Goal: Task Accomplishment & Management: Complete application form

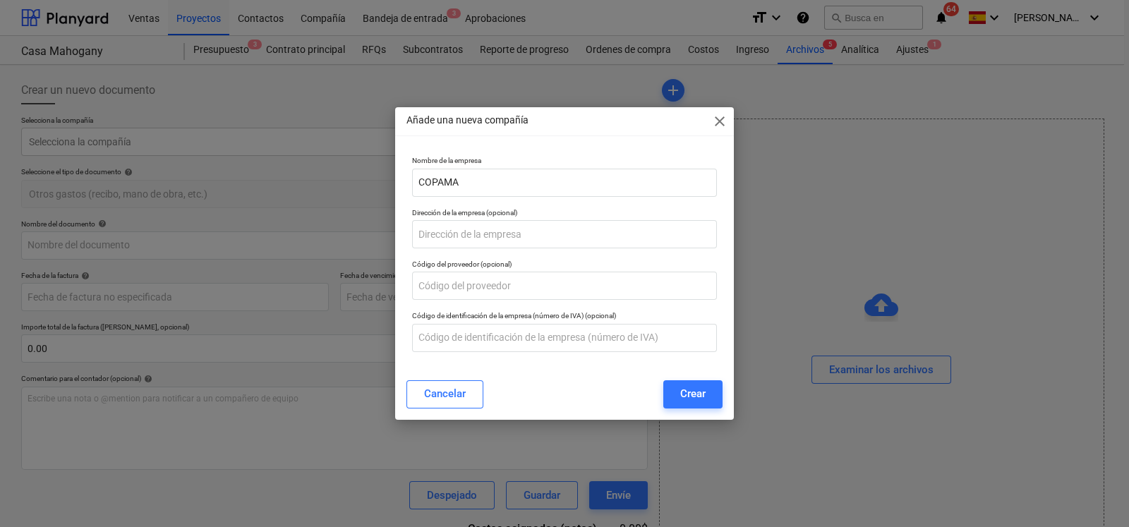
drag, startPoint x: 478, startPoint y: 183, endPoint x: 268, endPoint y: 185, distance: 210.2
click at [268, 185] on div "Añade una nueva compañía close Nombre de la empresa COPAMA Dirección de la empr…" at bounding box center [564, 263] width 1129 height 527
type input "Empresas [PERSON_NAME] S.A"
type input "Via Tocumen Frente a Brisas del Golf"
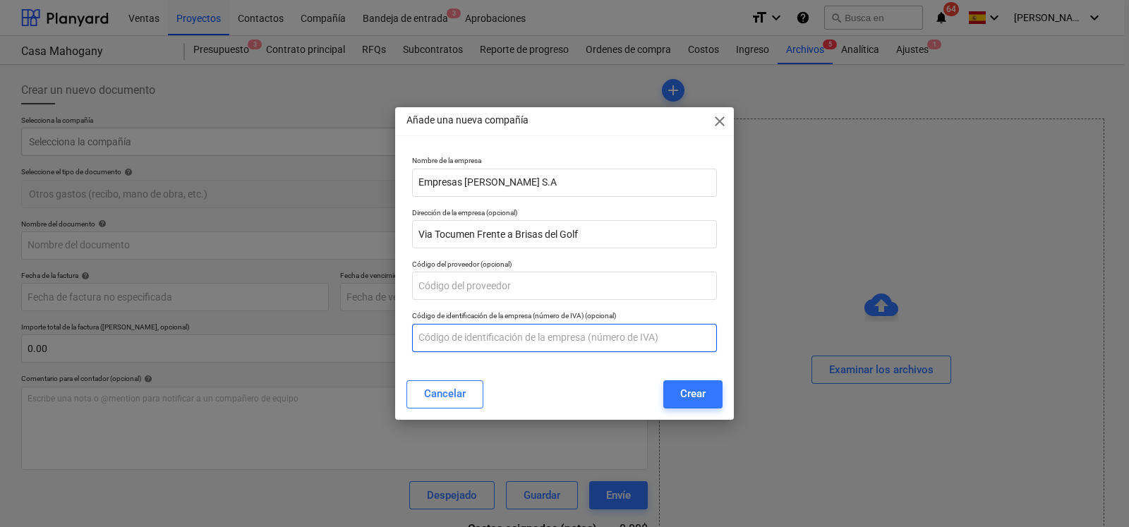
click at [485, 329] on input "text" at bounding box center [564, 338] width 305 height 28
click at [454, 333] on input "text" at bounding box center [564, 338] width 305 height 28
type input "RUC [PHONE_NUMBER] DV 77"
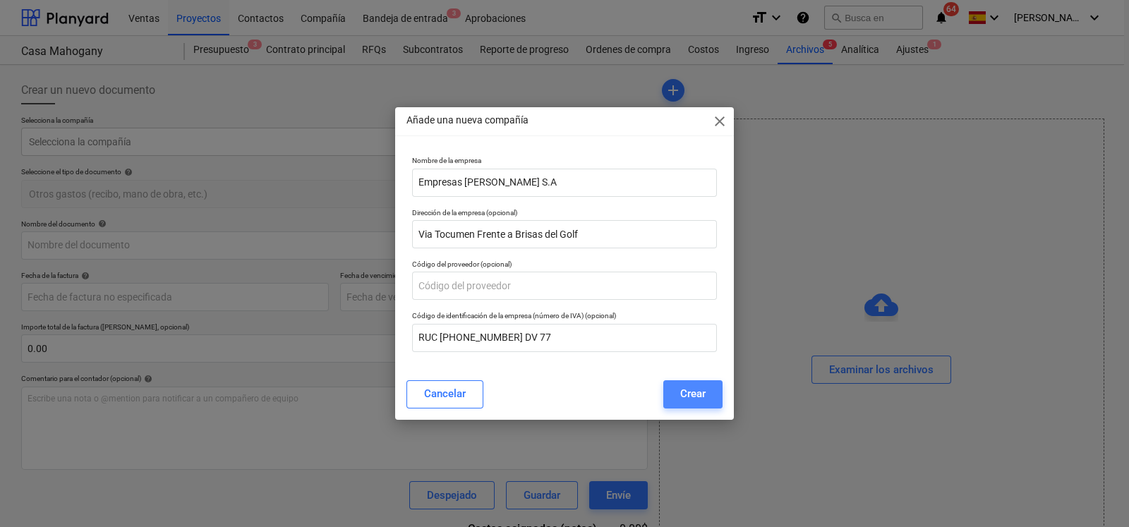
click at [698, 386] on div "Crear" at bounding box center [692, 393] width 25 height 18
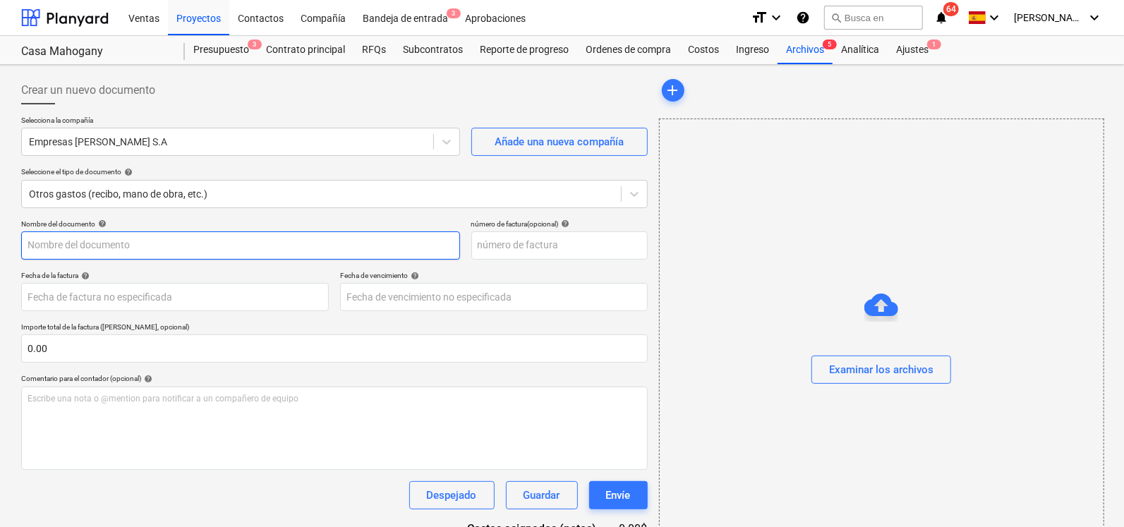
click at [114, 244] on input "text" at bounding box center [240, 245] width 439 height 28
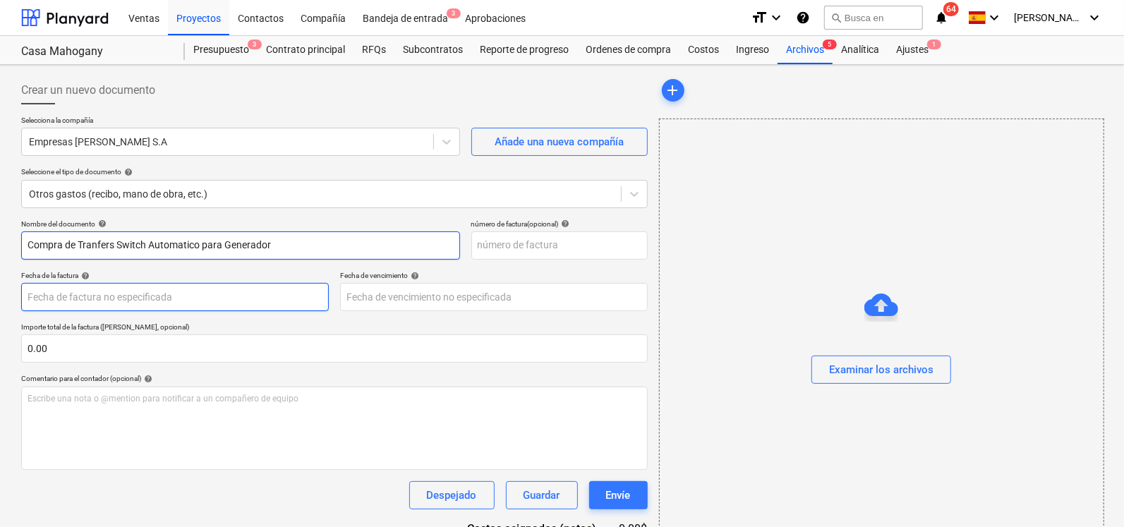
type input "Compra de Tranfers Switch Automatico para Generador"
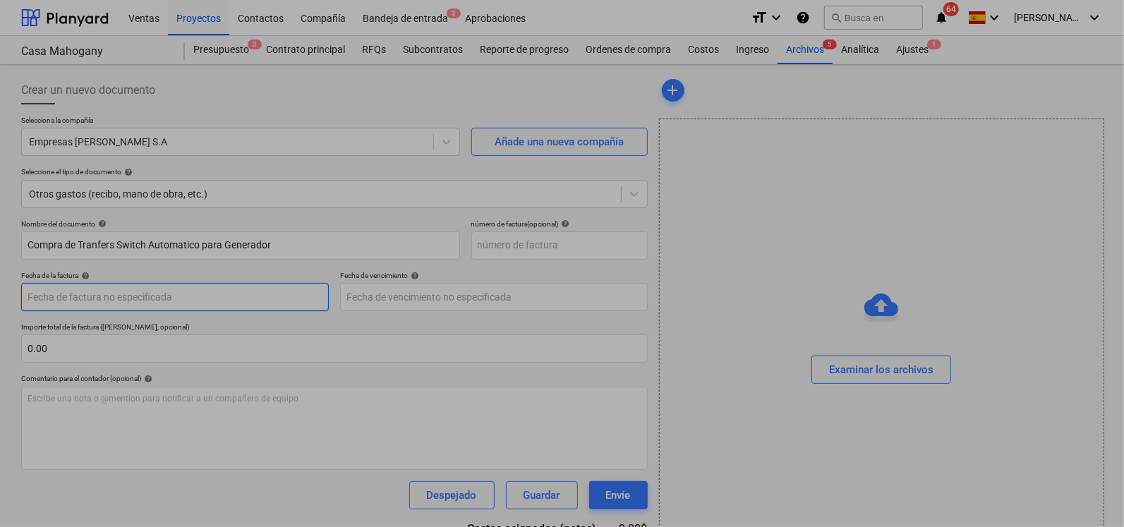
click at [121, 293] on body "Ventas Proyectos Contactos Compañía Bandeja de entrada 3 Aprobaciones format_si…" at bounding box center [562, 263] width 1124 height 527
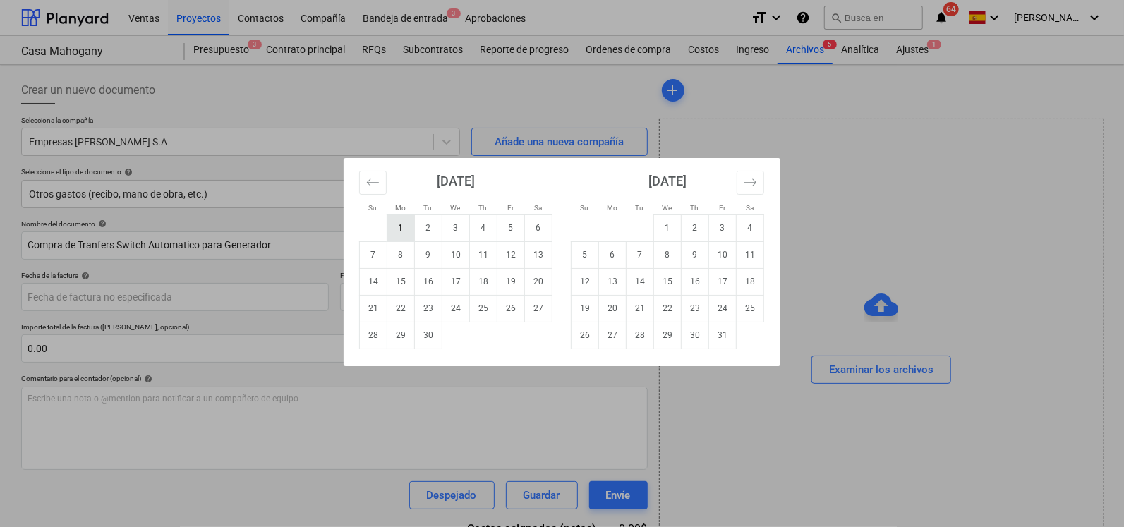
click at [402, 234] on td "1" at bounding box center [401, 227] width 28 height 27
type input "[DATE]"
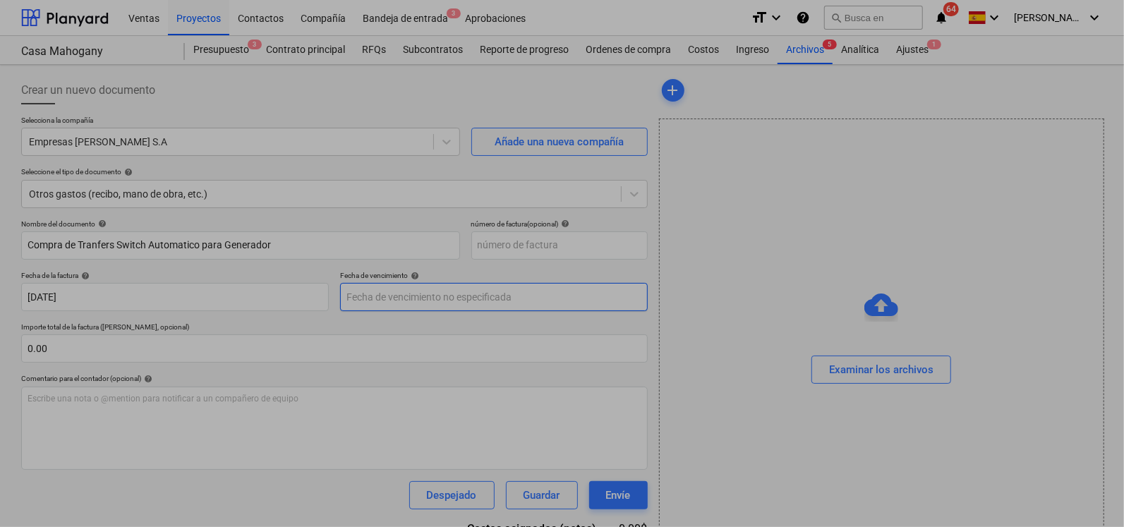
click at [430, 295] on body "Ventas Proyectos Contactos Compañía Bandeja de entrada 3 Aprobaciones format_si…" at bounding box center [562, 263] width 1124 height 527
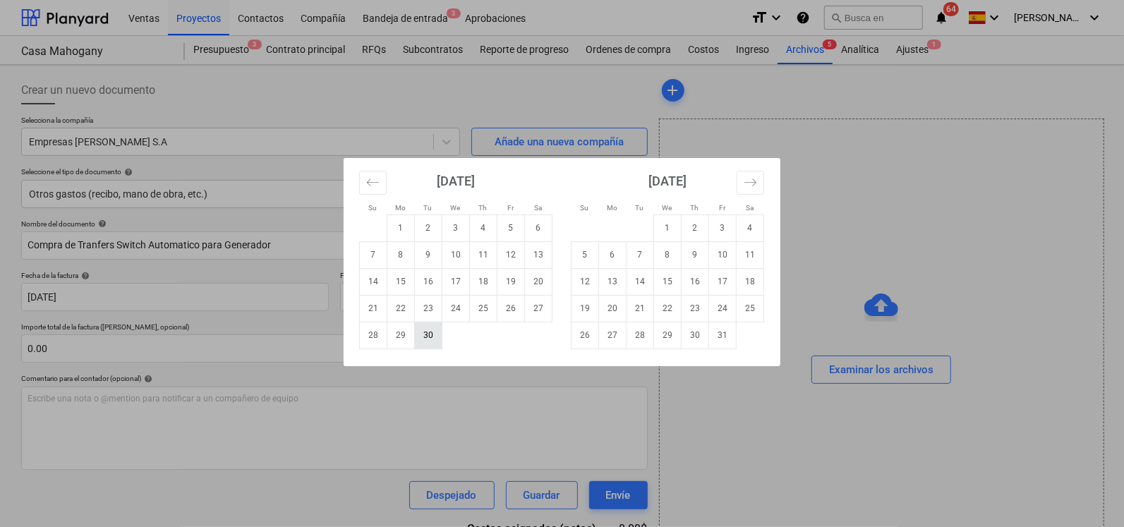
click at [424, 343] on td "30" at bounding box center [429, 335] width 28 height 27
type input "[DATE]"
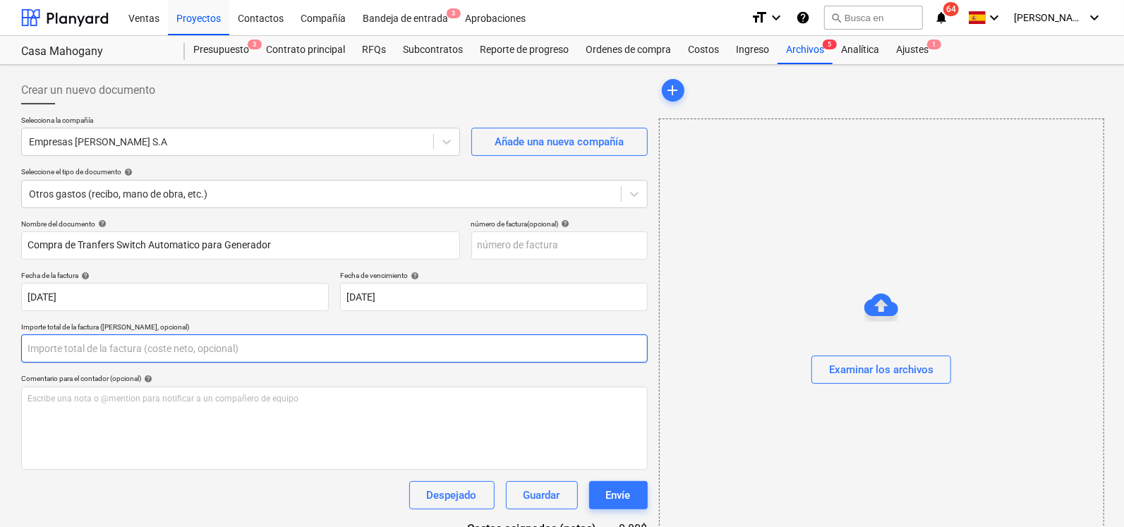
click at [114, 350] on input "text" at bounding box center [334, 348] width 626 height 28
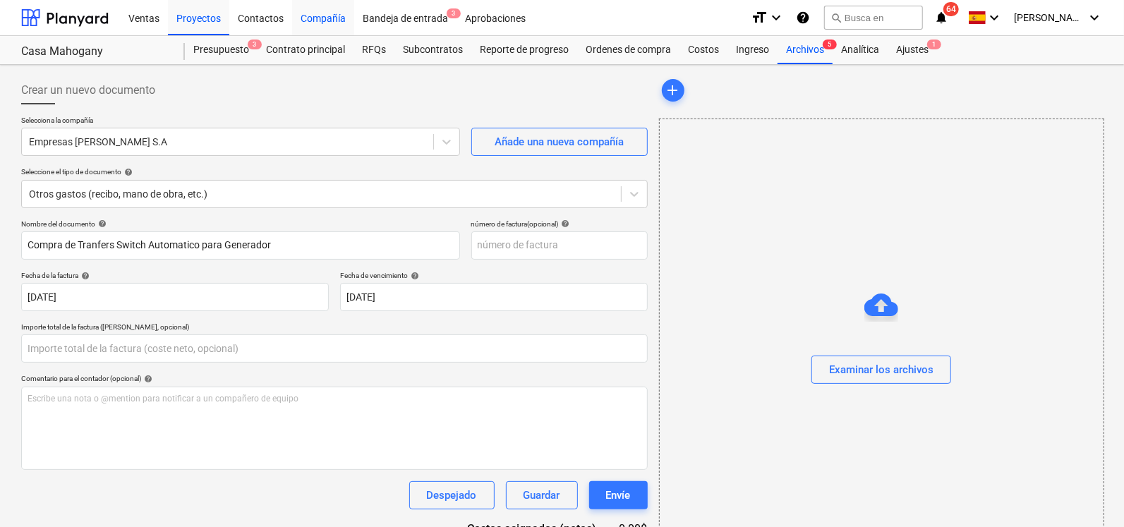
type input "0.00"
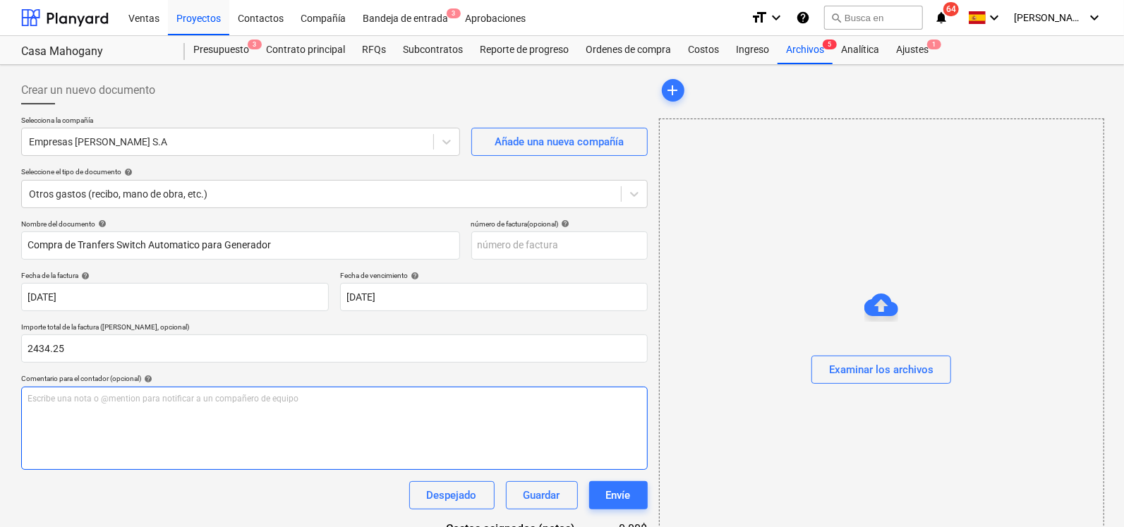
type input "2,434.25"
click at [130, 400] on p "Escribe una nota o @mention para notificar a un compañero de equipo ﻿" at bounding box center [335, 399] width 614 height 12
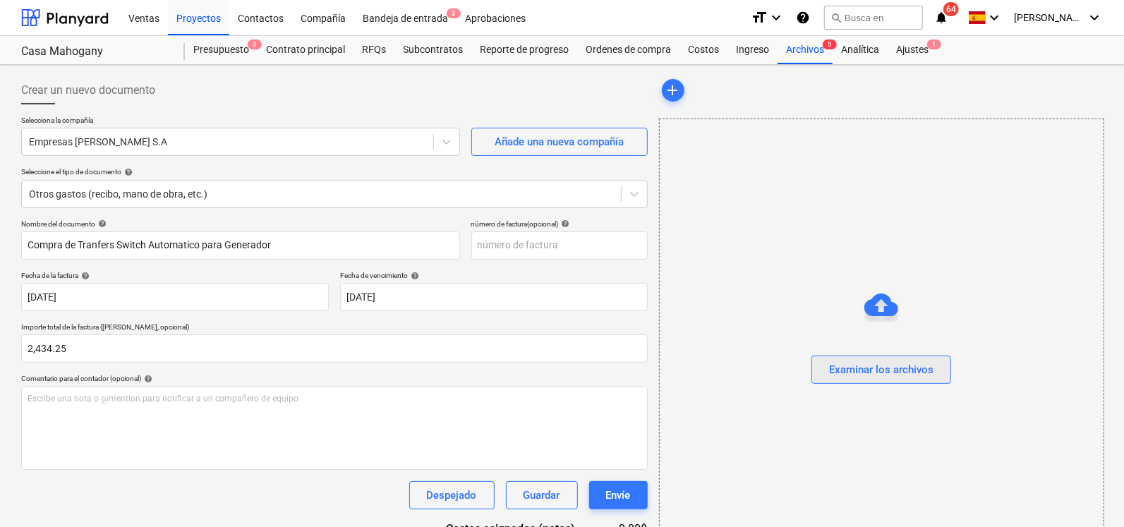
click at [873, 371] on div "Examinar los archivos" at bounding box center [881, 369] width 104 height 18
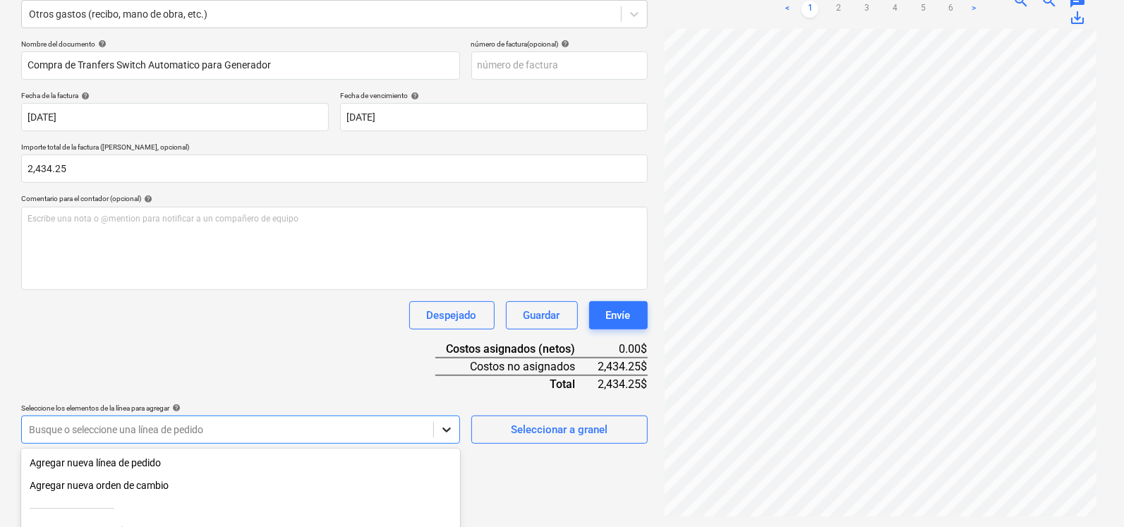
scroll to position [313, 0]
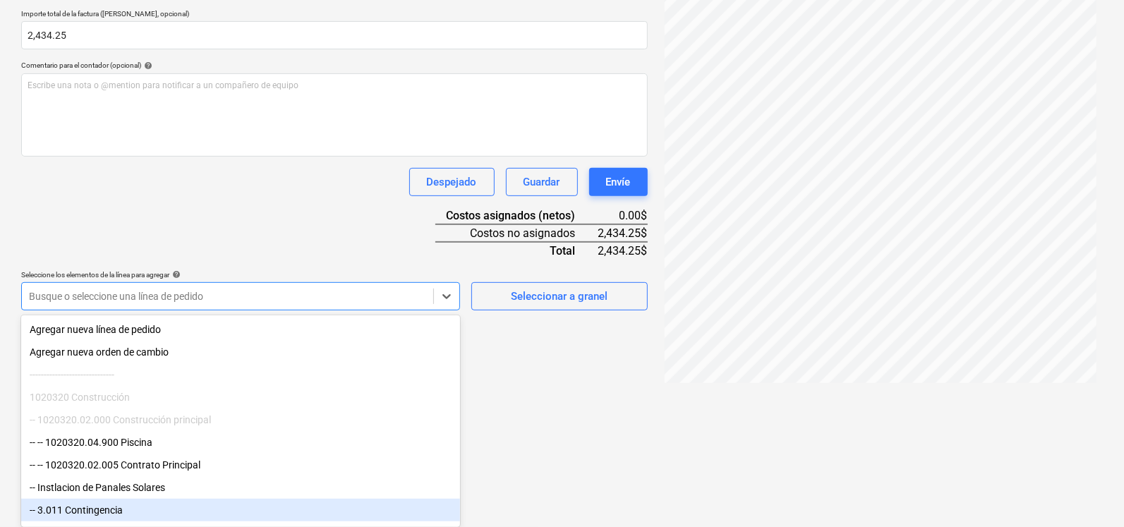
click at [183, 505] on div "-- 3.011 Contingencia" at bounding box center [240, 510] width 439 height 23
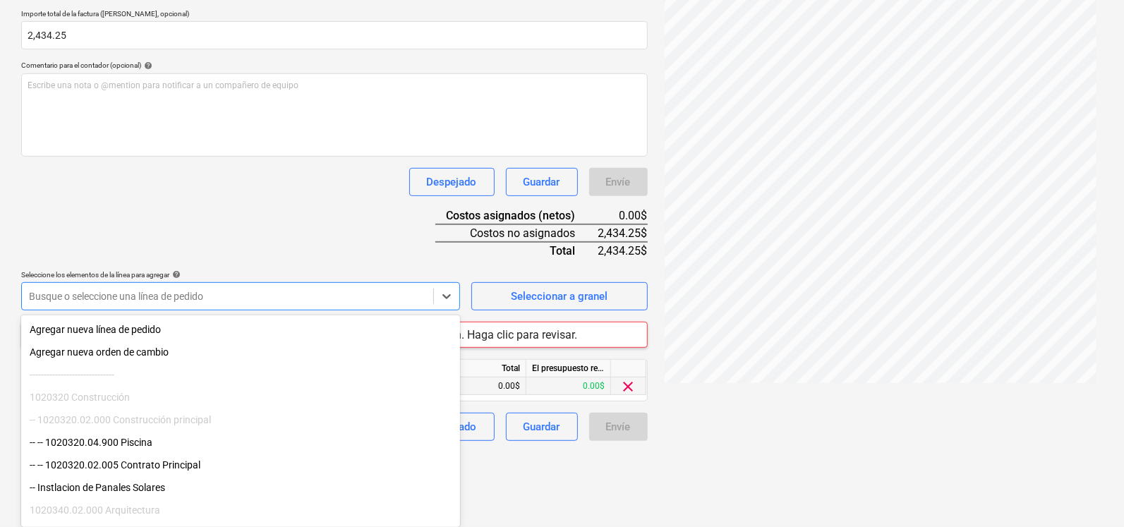
click at [498, 377] on div "Nombre del documento help Compra de Tranfers Switch Automatico para Generador n…" at bounding box center [334, 173] width 626 height 535
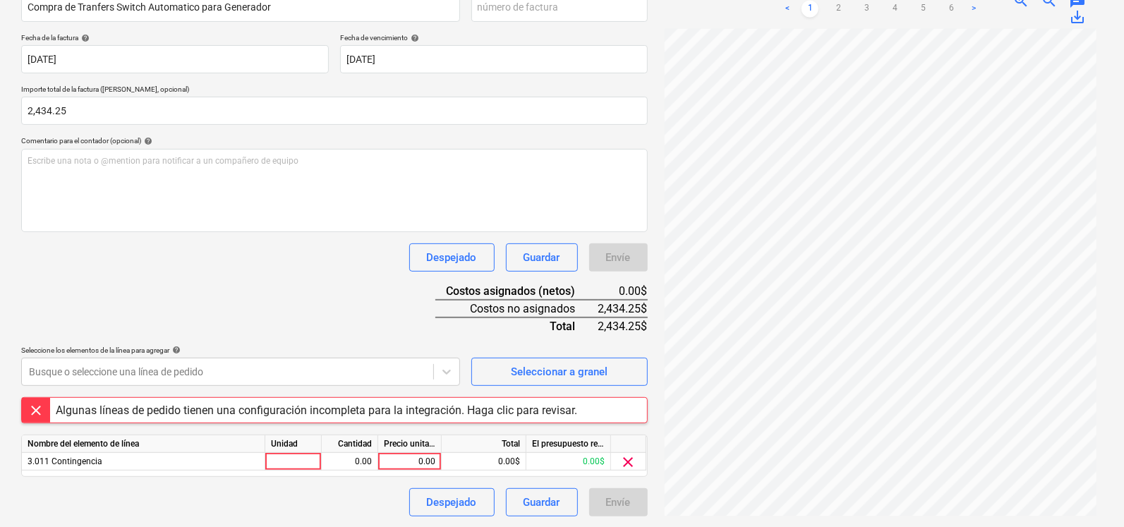
click at [111, 416] on div "Algunas líneas de pedido tienen una configuración incompleta para la integració…" at bounding box center [316, 410] width 533 height 25
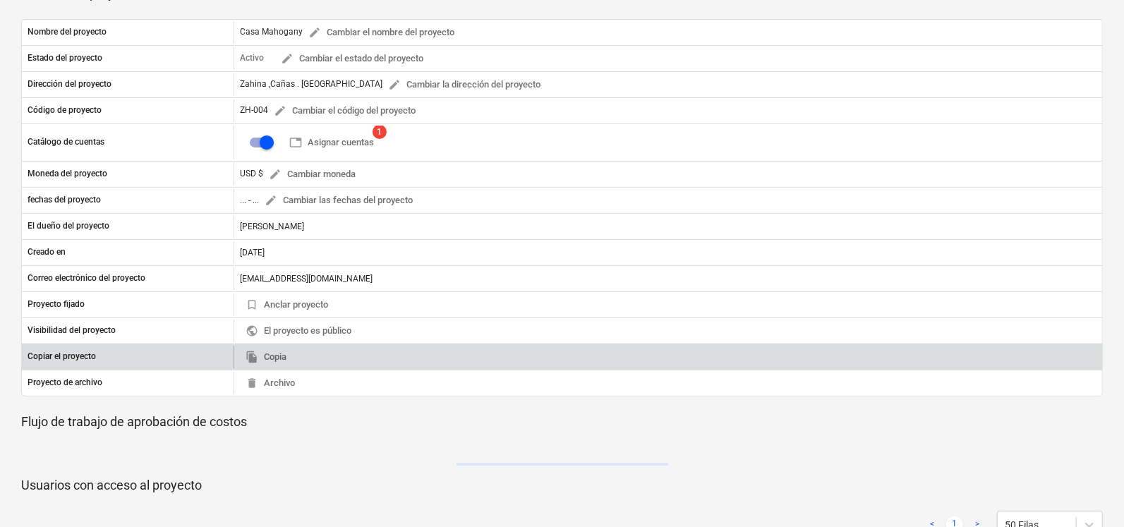
scroll to position [238, 0]
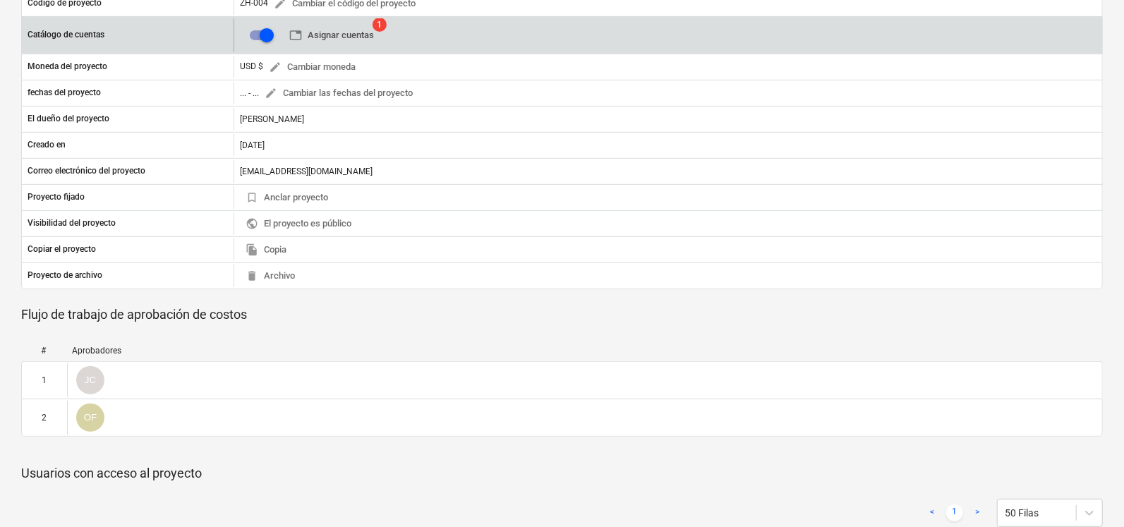
click at [328, 32] on span "table Asignar cuentas" at bounding box center [331, 36] width 85 height 16
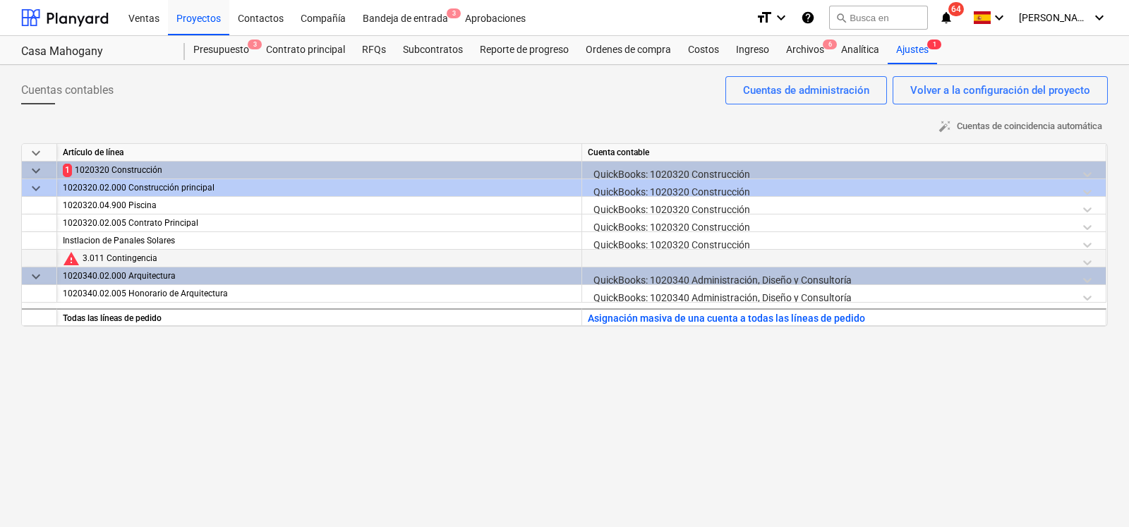
click at [138, 259] on div "3.011 Contingencia" at bounding box center [329, 259] width 493 height 18
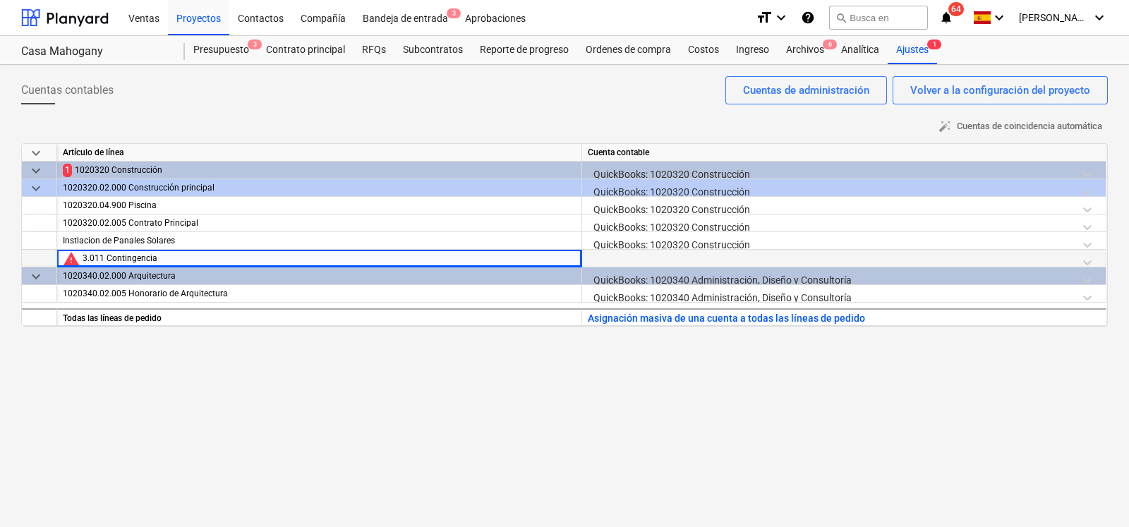
click at [628, 253] on div at bounding box center [844, 262] width 512 height 25
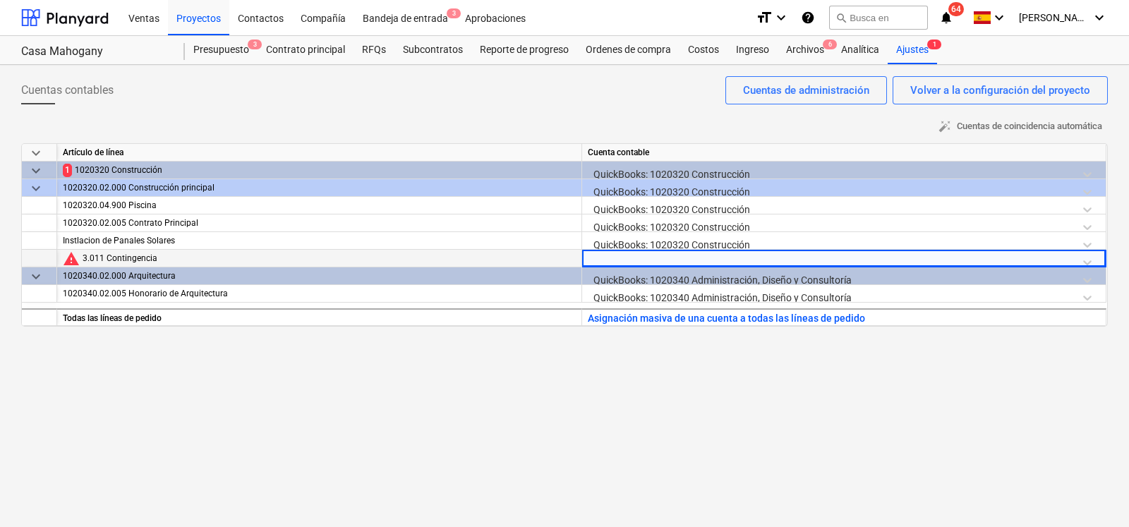
click at [741, 250] on div at bounding box center [844, 262] width 512 height 25
click at [1089, 259] on div at bounding box center [844, 262] width 512 height 25
click at [1078, 262] on div at bounding box center [844, 262] width 512 height 25
click at [685, 259] on div at bounding box center [844, 262] width 512 height 25
click at [1081, 259] on div at bounding box center [844, 262] width 512 height 25
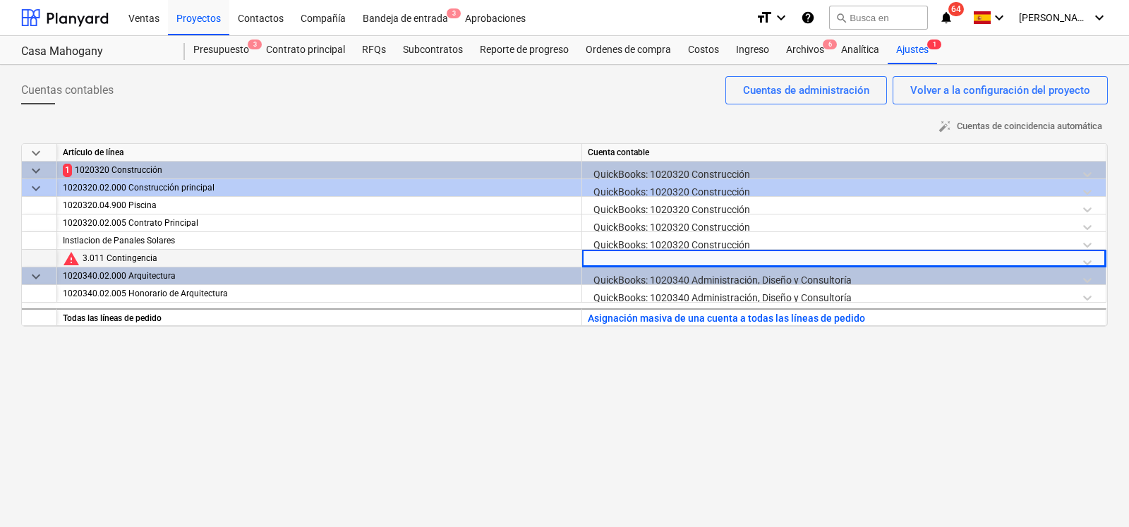
click at [1079, 259] on div at bounding box center [844, 262] width 512 height 25
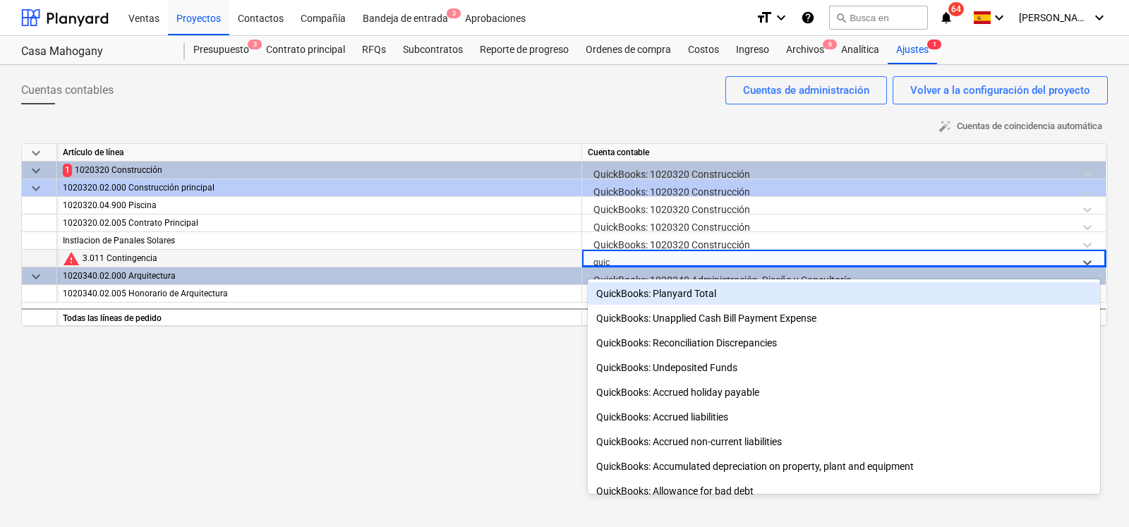
type input "quick"
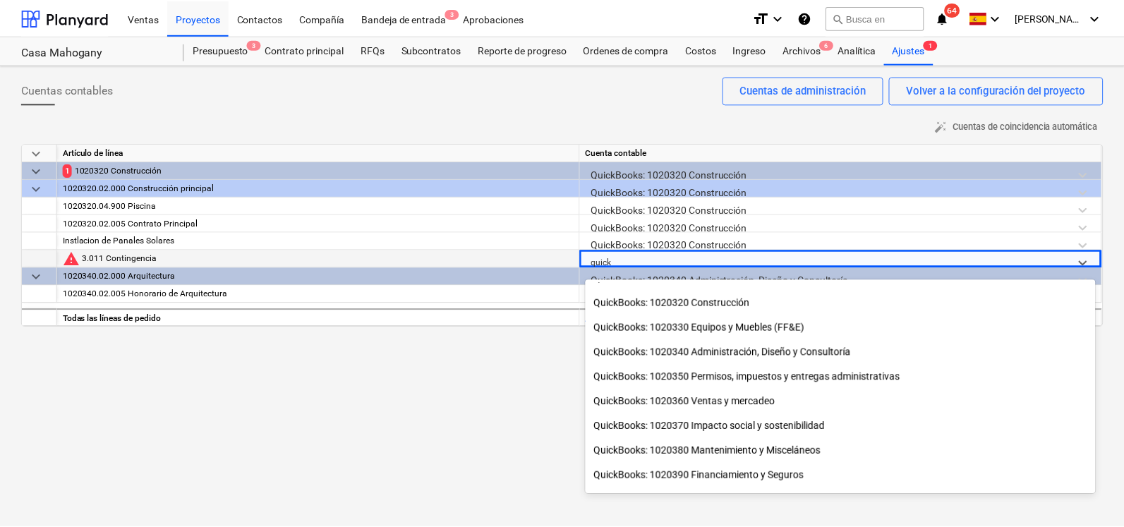
scroll to position [2594, 0]
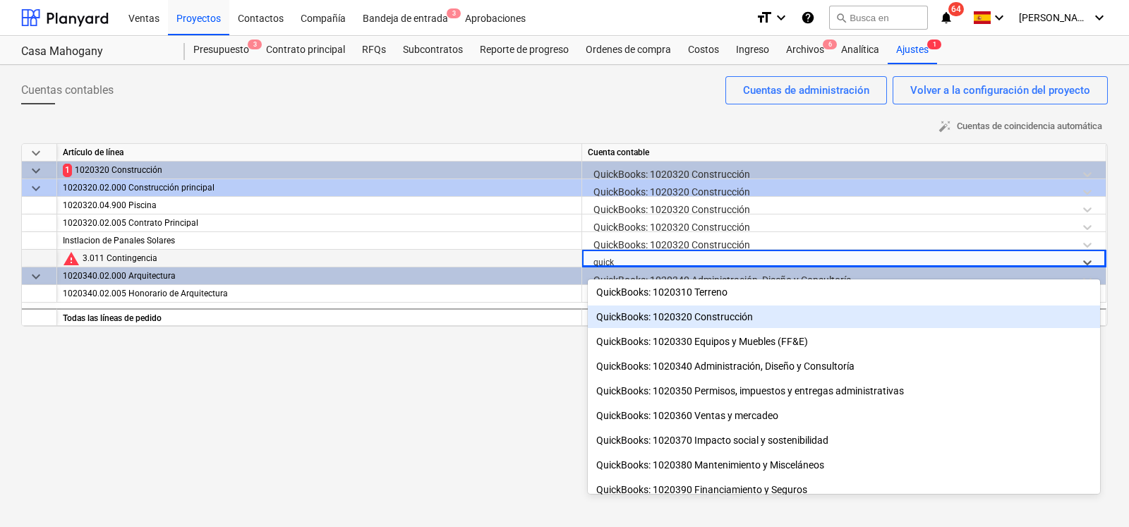
click at [779, 308] on div "QuickBooks: 1020320 Construcción" at bounding box center [844, 316] width 512 height 23
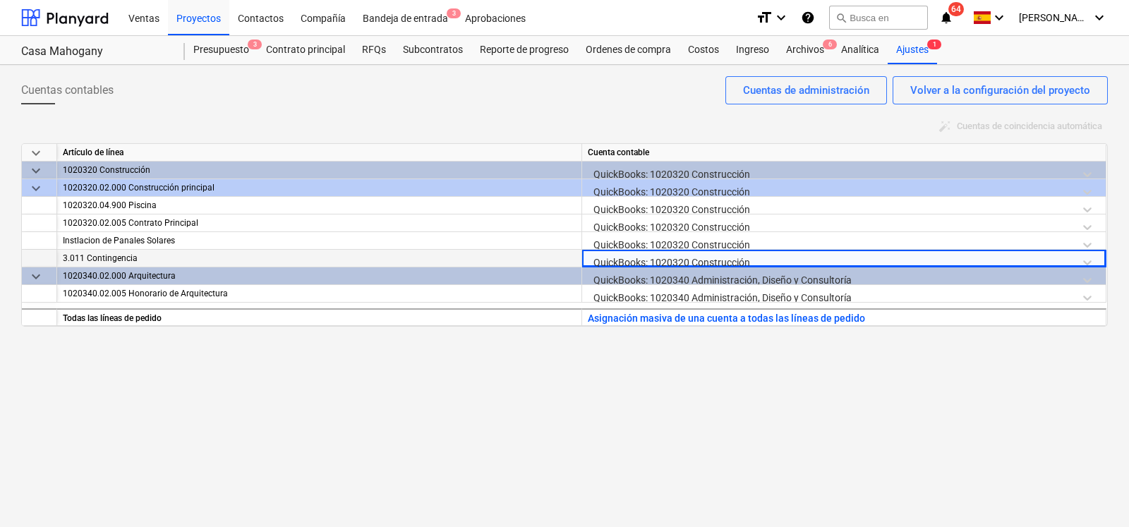
click at [650, 388] on div "Cuentas contables Volver a la configuración del proyecto Cuentas de administrac…" at bounding box center [564, 296] width 1129 height 462
click at [187, 107] on div "Cuentas contables Volver a la configuración del proyecto Cuentas de administrac…" at bounding box center [564, 96] width 1086 height 40
click at [861, 116] on div "auto_fix_high Cuentas de coincidencia automática" at bounding box center [564, 127] width 1086 height 22
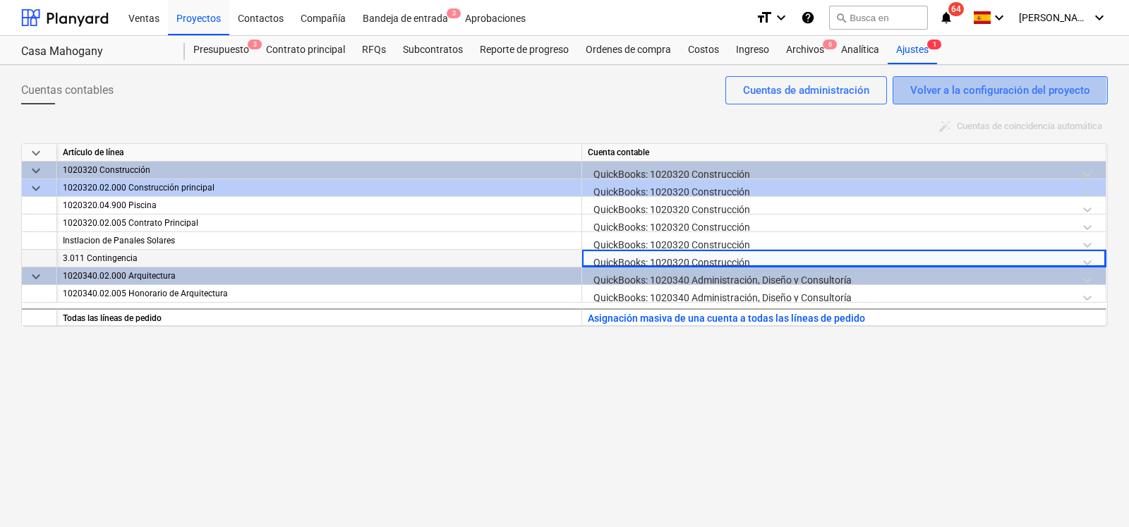
click at [912, 89] on div "Volver a la configuración del proyecto" at bounding box center [1000, 90] width 180 height 18
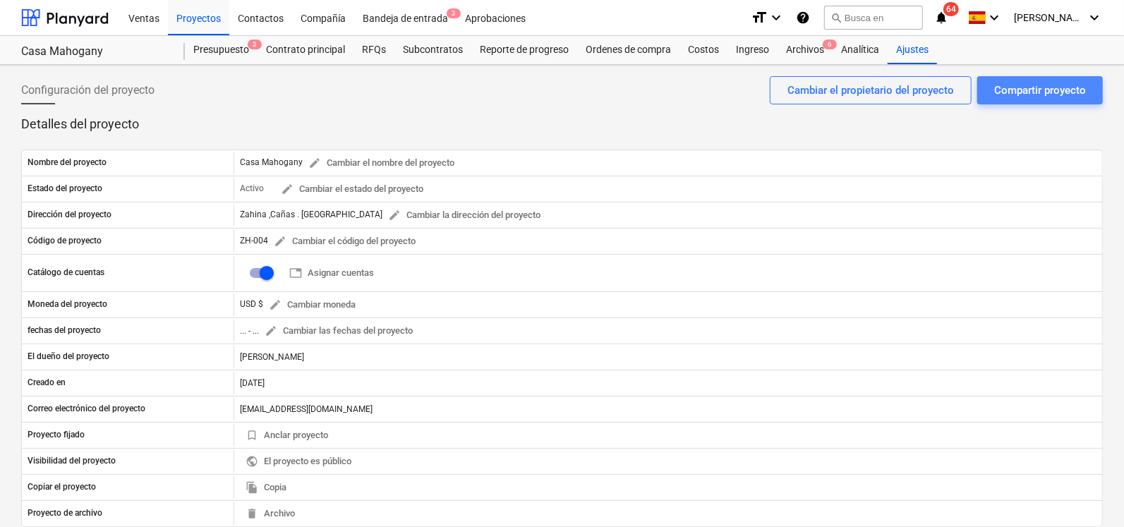
click at [1051, 93] on div "Compartir proyecto" at bounding box center [1040, 90] width 92 height 18
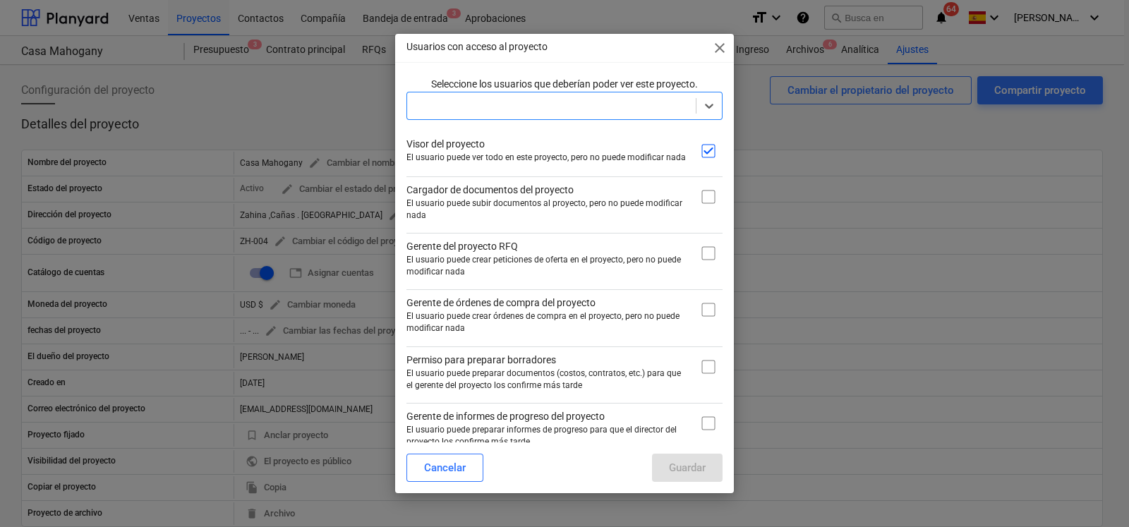
click at [720, 47] on span "close" at bounding box center [719, 48] width 17 height 17
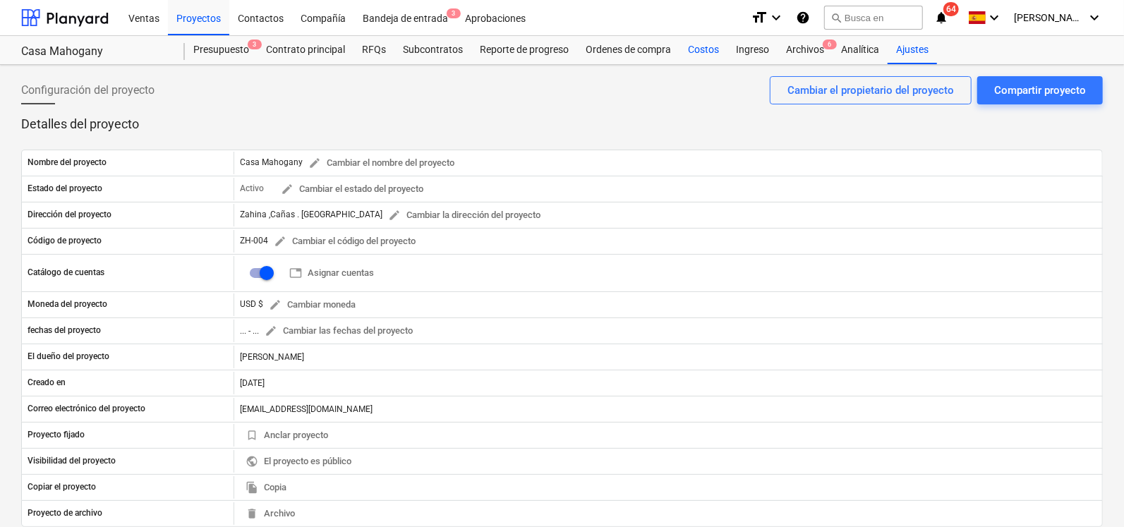
click at [705, 53] on div "Costos" at bounding box center [703, 50] width 48 height 28
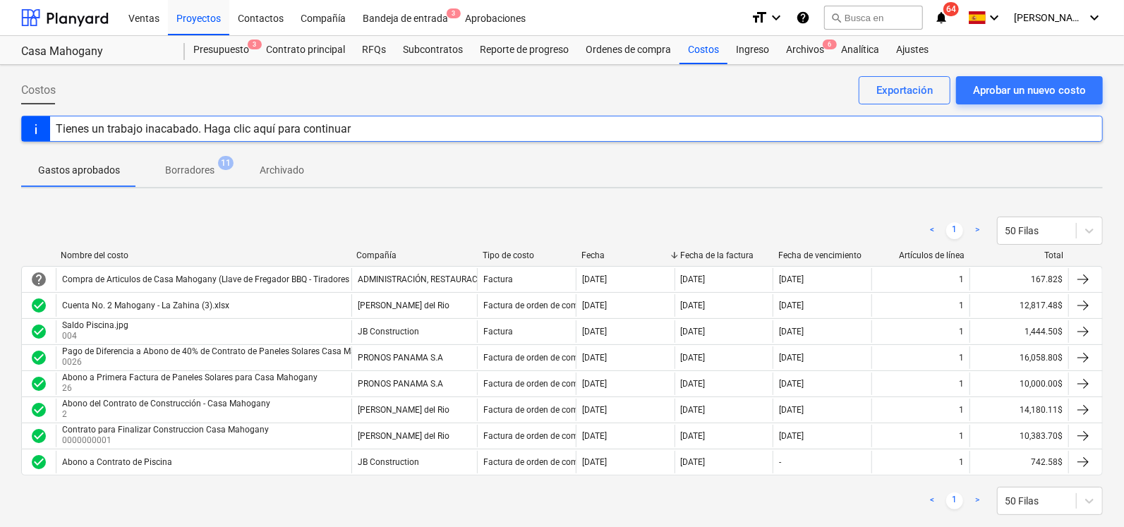
click at [225, 228] on div "< 1 > 50 Filas" at bounding box center [561, 231] width 1081 height 28
click at [202, 167] on p "Borradores" at bounding box center [189, 170] width 49 height 15
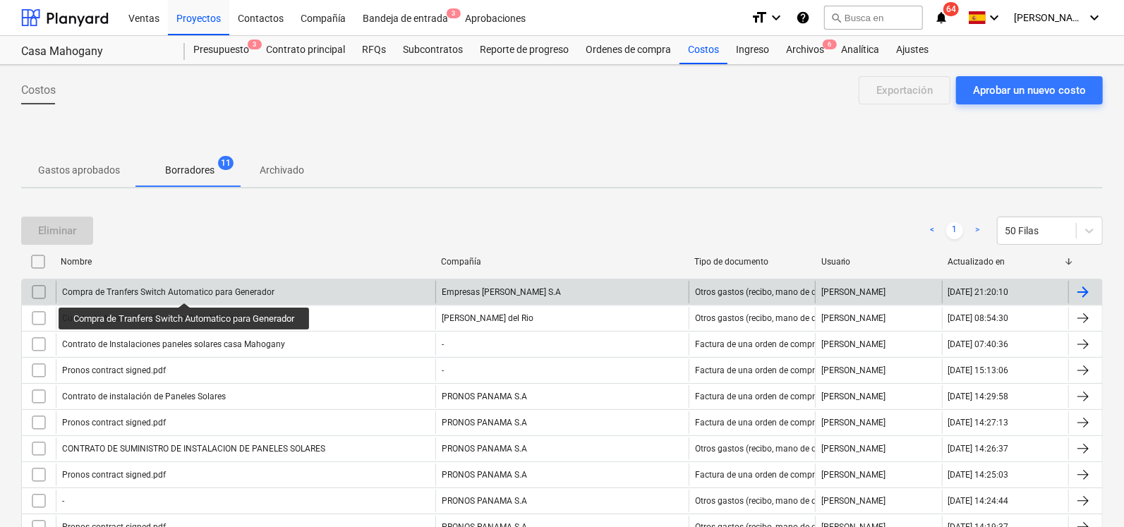
click at [187, 290] on div "Compra de Tranfers Switch Automatico para Generador" at bounding box center [168, 292] width 212 height 10
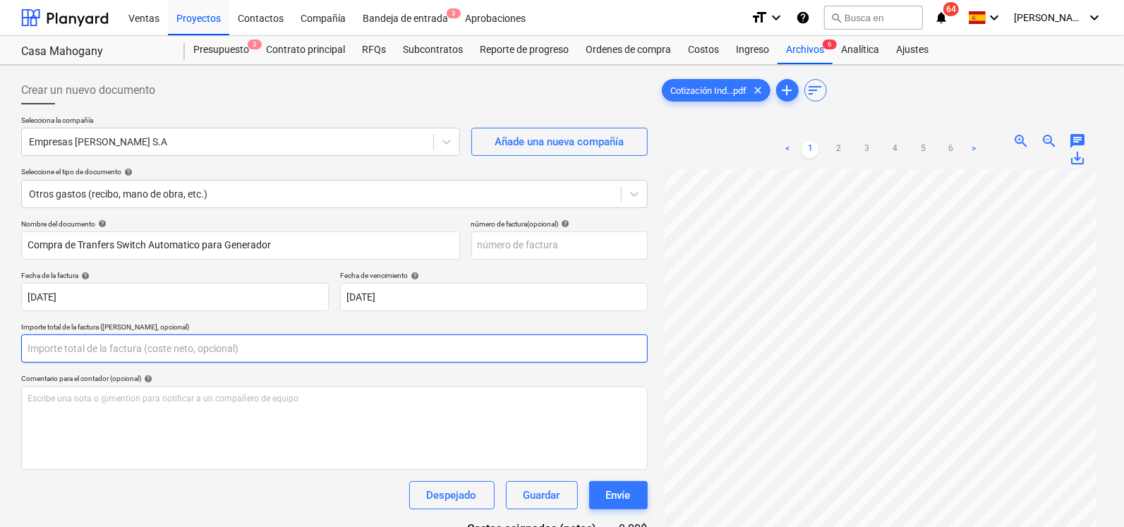
click at [100, 346] on input "text" at bounding box center [334, 348] width 626 height 28
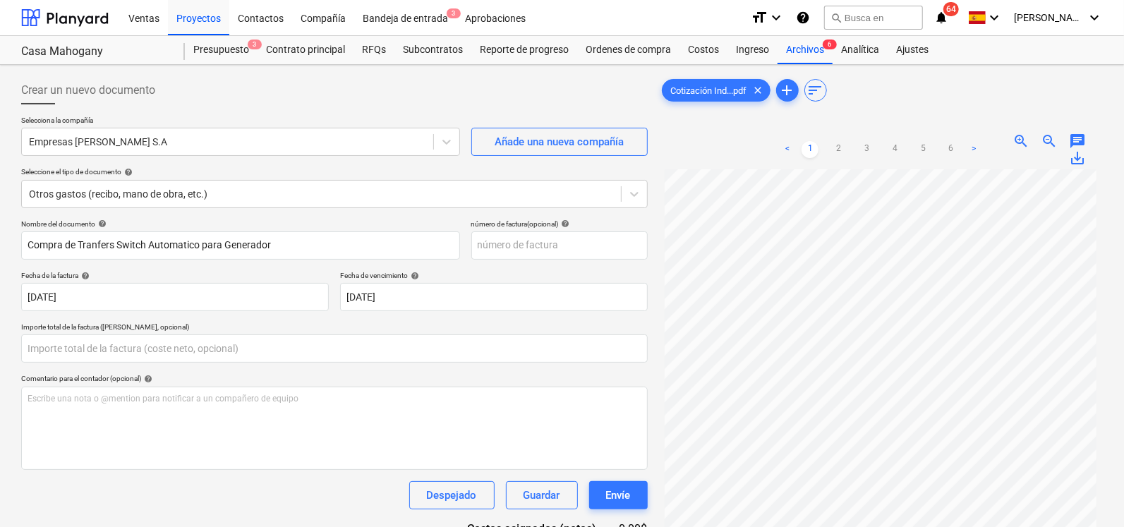
type input "0.00"
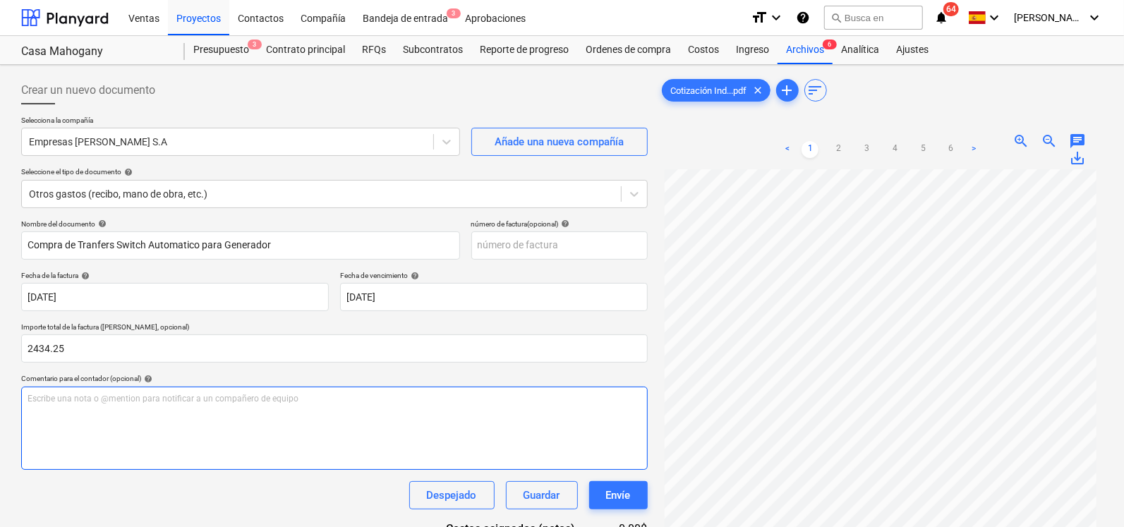
type input "2,434.25"
click at [175, 443] on div "Escribe una nota o @mention para notificar a un compañero de equipo ﻿" at bounding box center [334, 428] width 626 height 83
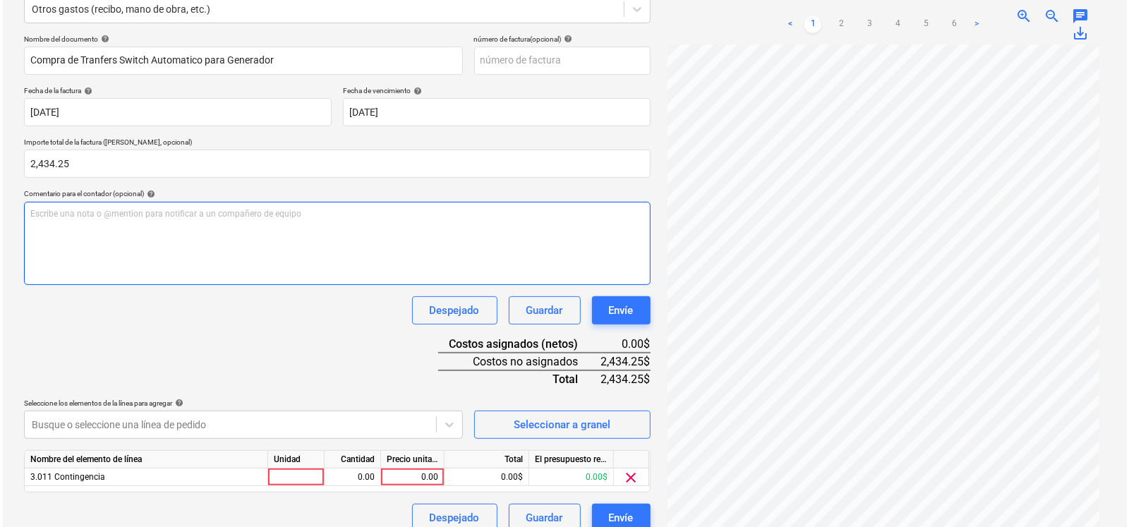
scroll to position [200, 0]
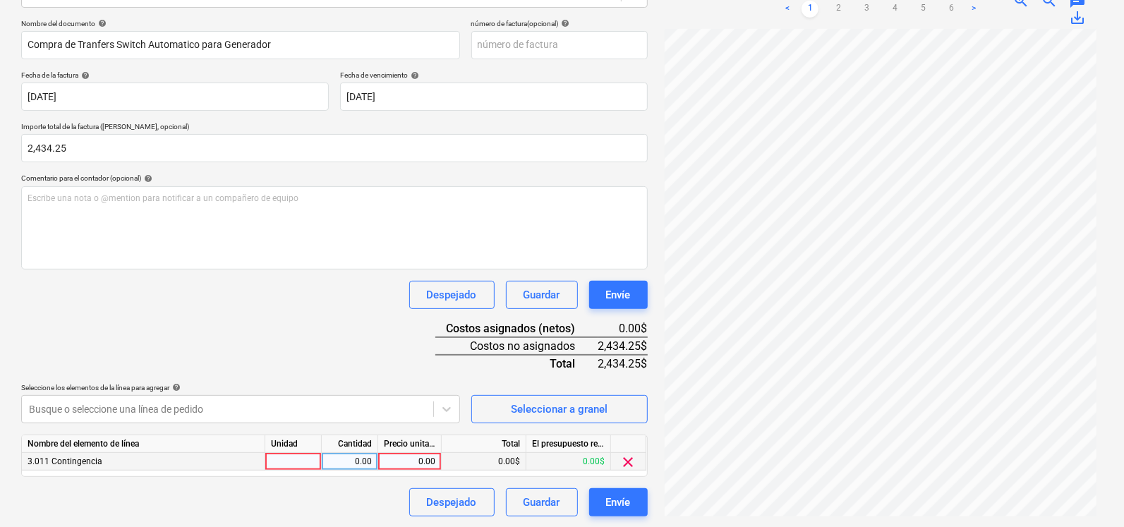
click at [316, 462] on div at bounding box center [293, 462] width 56 height 18
type input "1"
type input "u"
click at [363, 465] on div "0.00" at bounding box center [349, 462] width 44 height 18
type input "1"
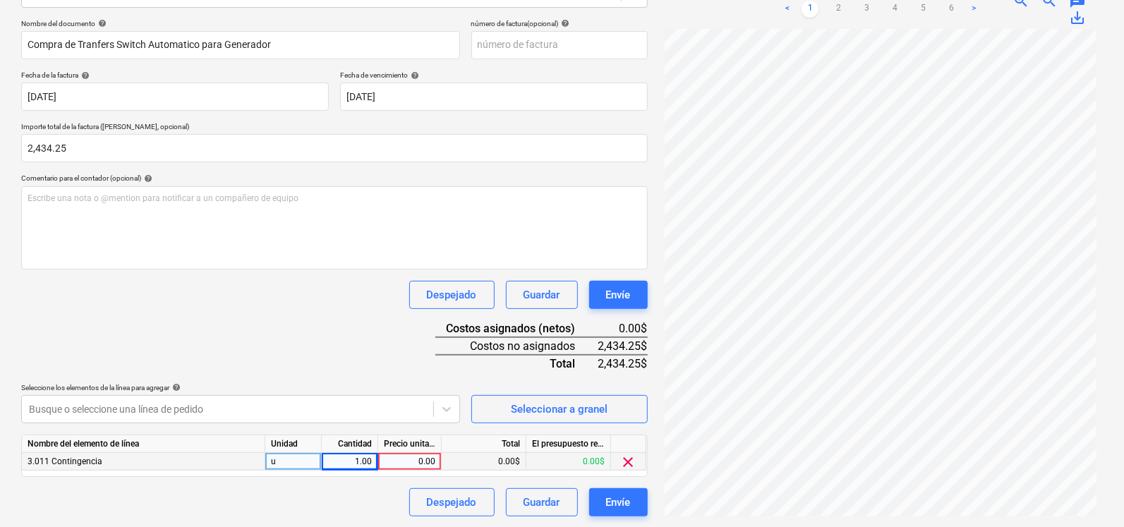
click at [406, 464] on div "0.00" at bounding box center [409, 462] width 51 height 18
type input "2434.25"
click at [375, 392] on p "Seleccione los elementos de la línea para agregar help" at bounding box center [240, 389] width 439 height 12
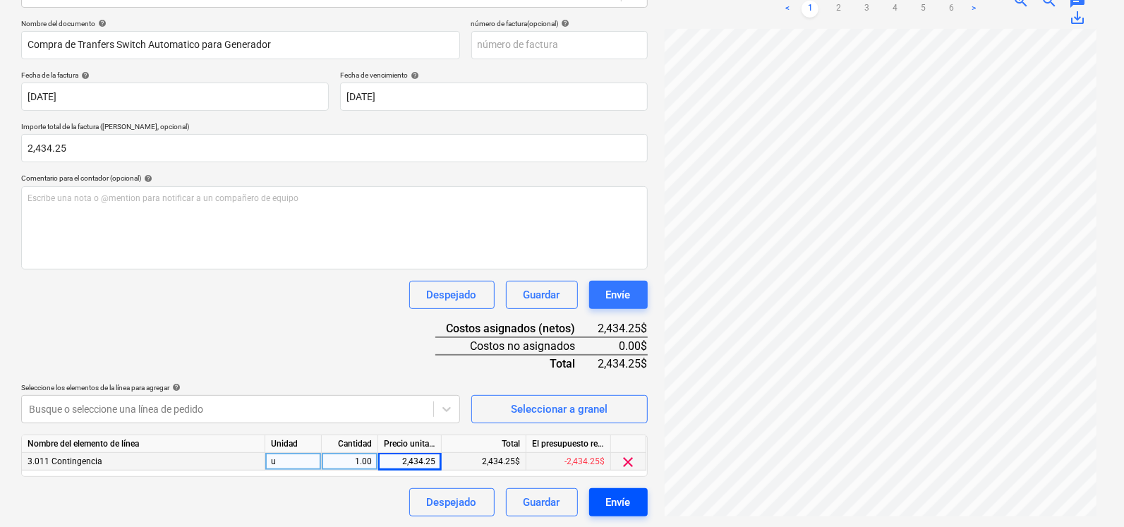
click at [610, 496] on div "Envíe" at bounding box center [618, 502] width 25 height 18
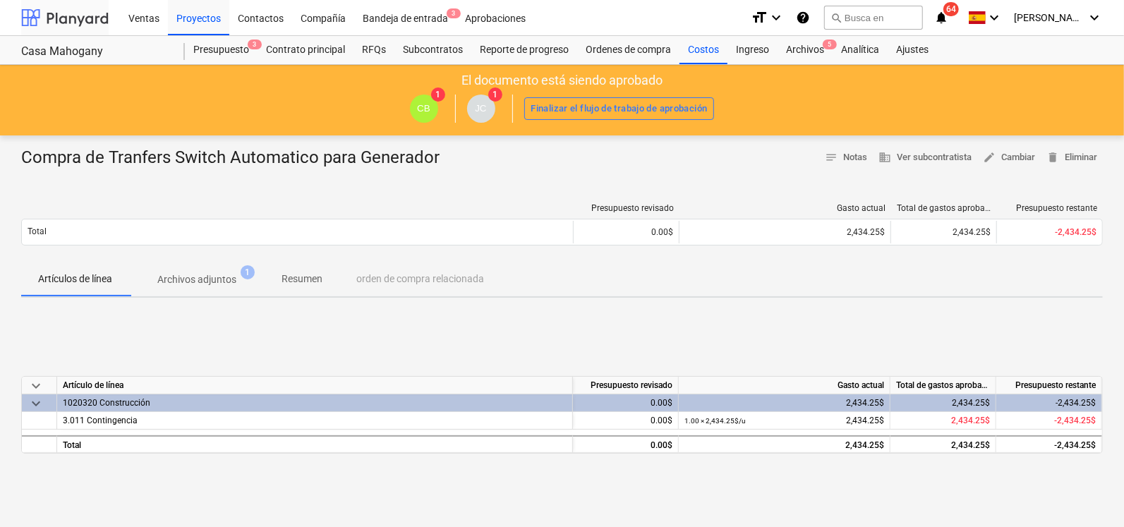
click at [70, 14] on div at bounding box center [64, 17] width 87 height 35
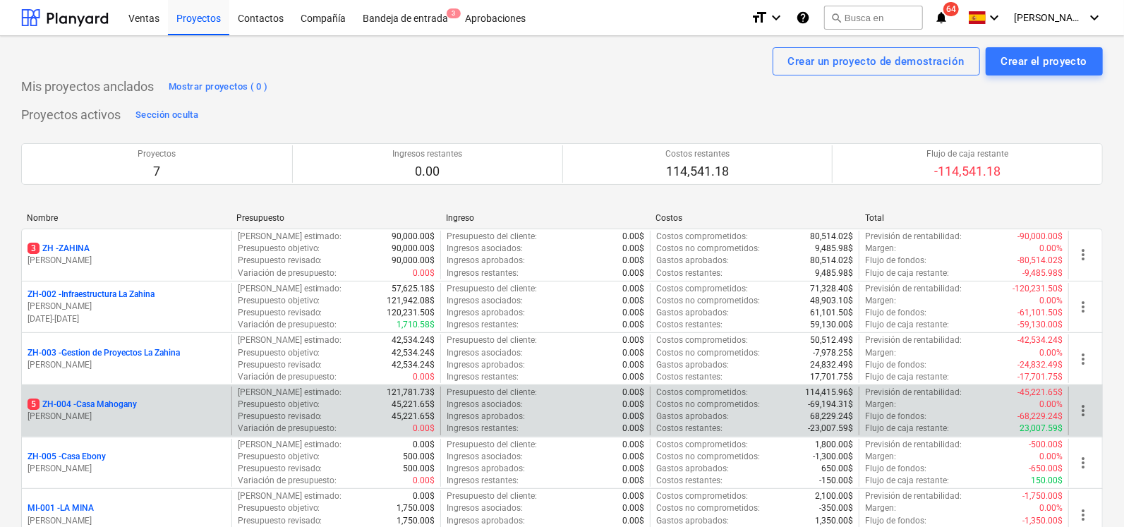
click at [86, 405] on p "5 ZH-004 - Casa Mahogany" at bounding box center [82, 405] width 109 height 12
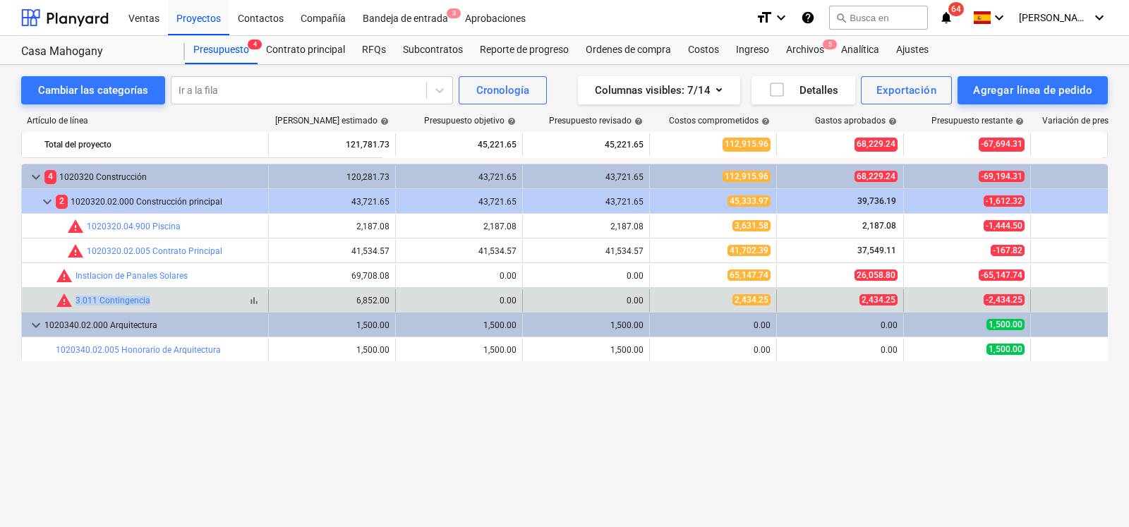
drag, startPoint x: 178, startPoint y: 305, endPoint x: 74, endPoint y: 303, distance: 103.7
click at [74, 303] on div "bar_chart warning 3.011 Contingencia" at bounding box center [159, 300] width 207 height 17
copy link "3.011 Contingencia"
